Goal: Find specific page/section: Find specific page/section

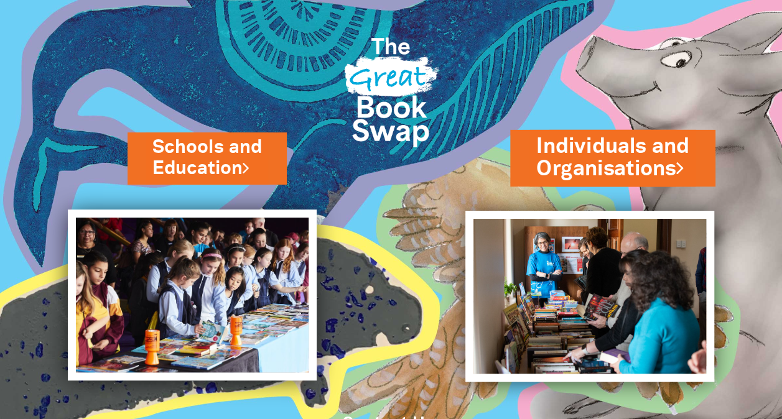
click at [610, 154] on link "Individuals and Organisations" at bounding box center [612, 158] width 153 height 52
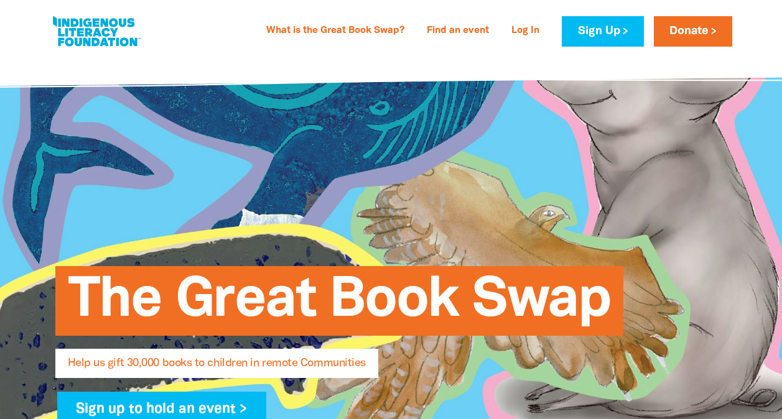
select select "AU"
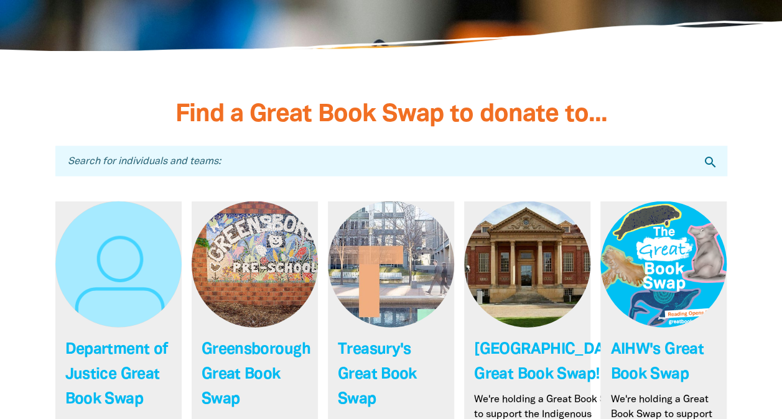
scroll to position [3543, 0]
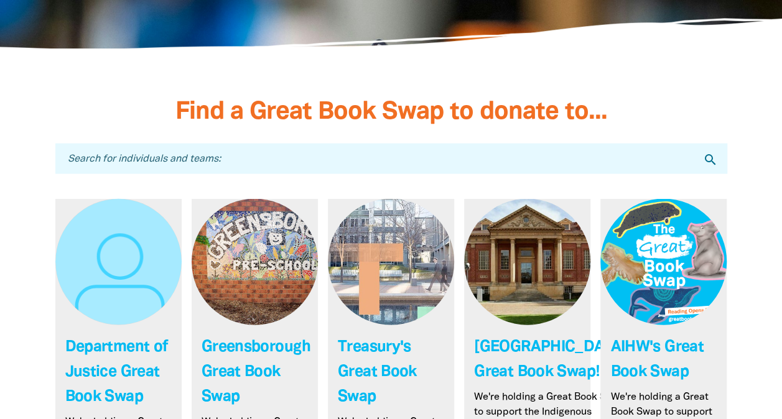
click at [370, 144] on input "Search for individuals and teams:" at bounding box center [391, 159] width 672 height 30
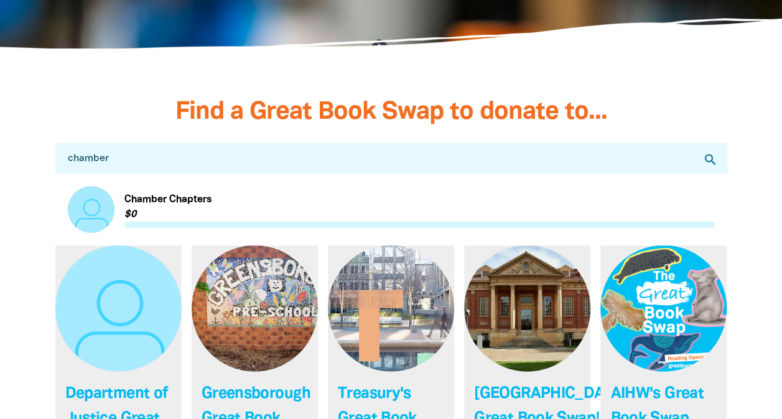
type input "chamber"
click at [167, 187] on link "Link to Chamber Chapters" at bounding box center [391, 210] width 647 height 47
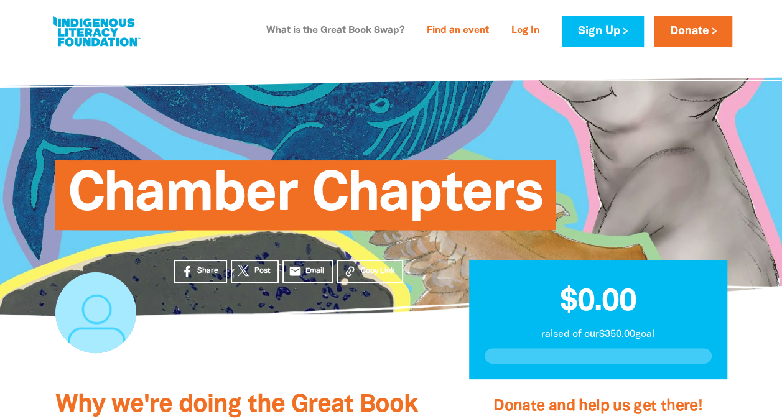
click at [338, 25] on link "What is the Great Book Swap?" at bounding box center [335, 31] width 153 height 20
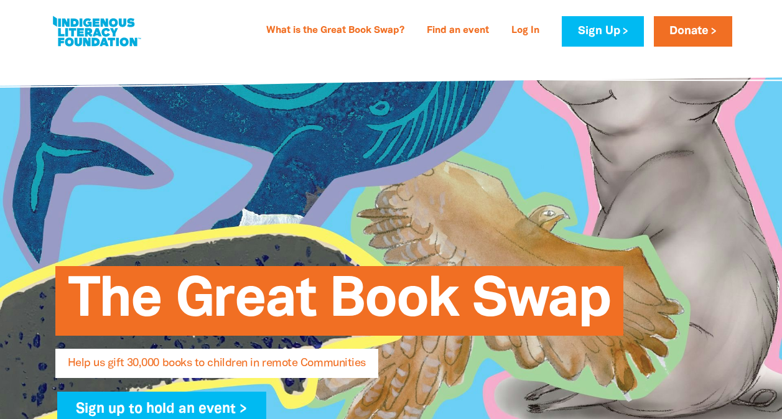
select select "AU"
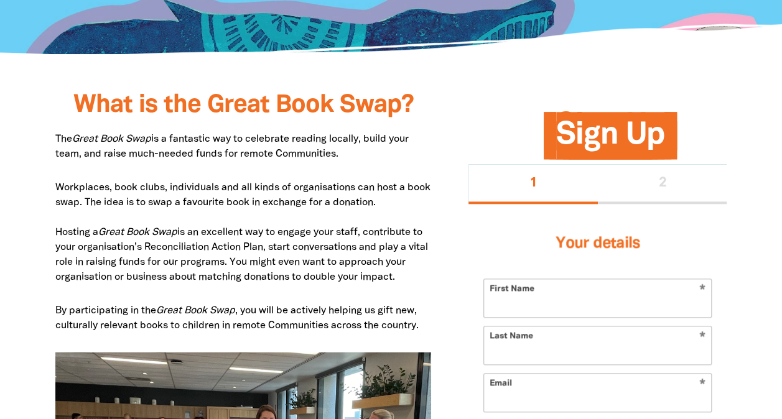
scroll to position [564, 0]
